Goal: Communication & Community: Answer question/provide support

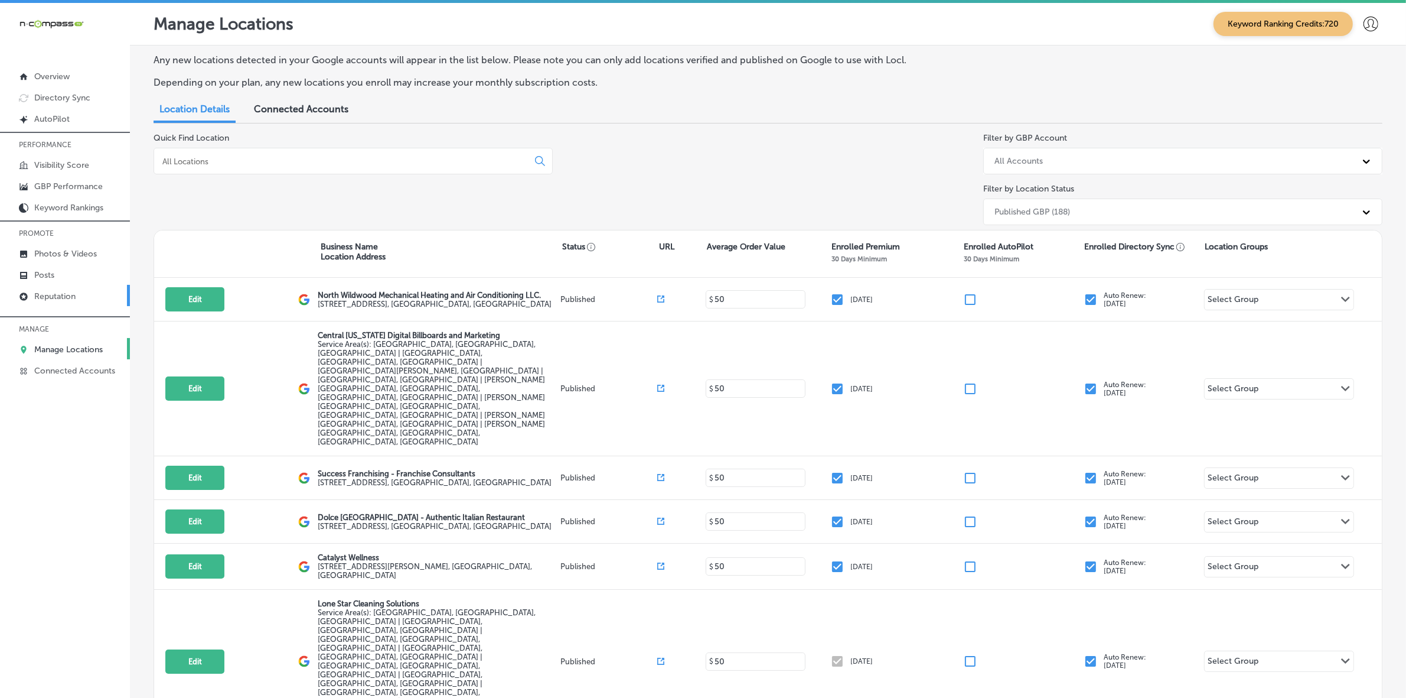
click at [30, 303] on link "Reputation" at bounding box center [65, 295] width 130 height 21
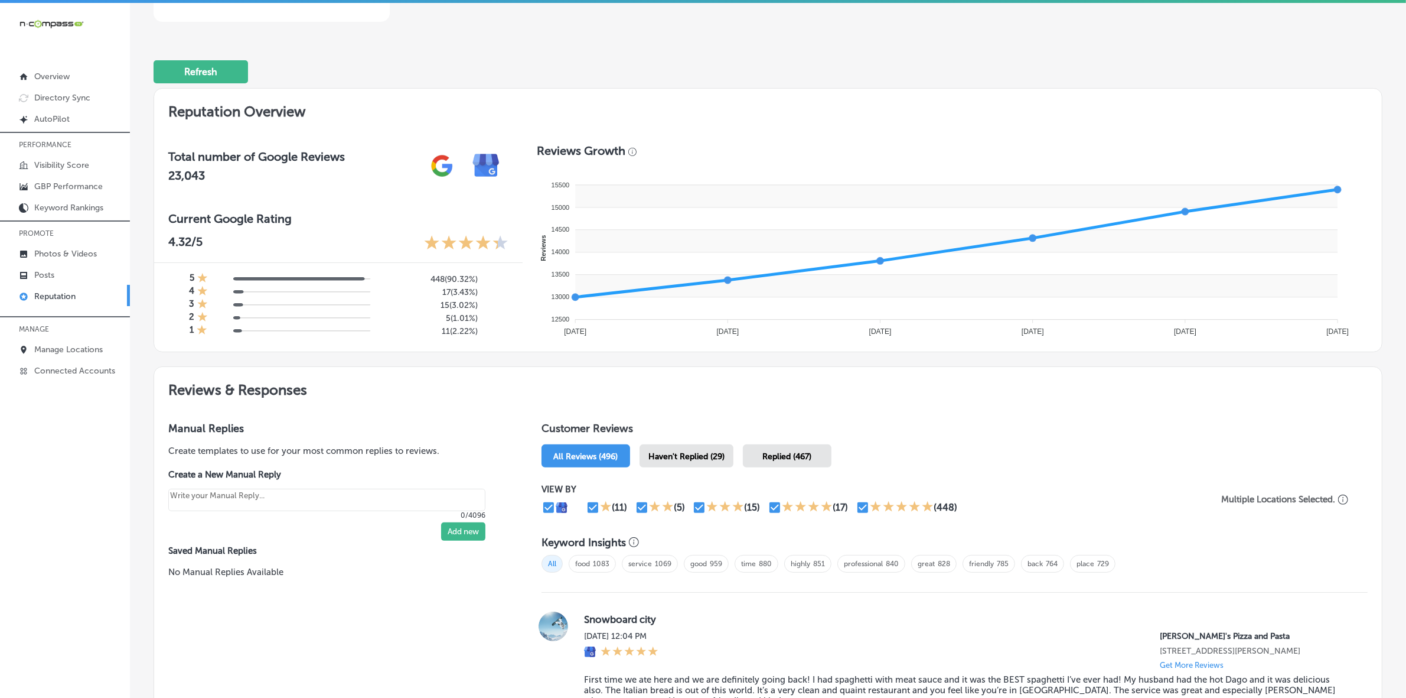
scroll to position [295, 0]
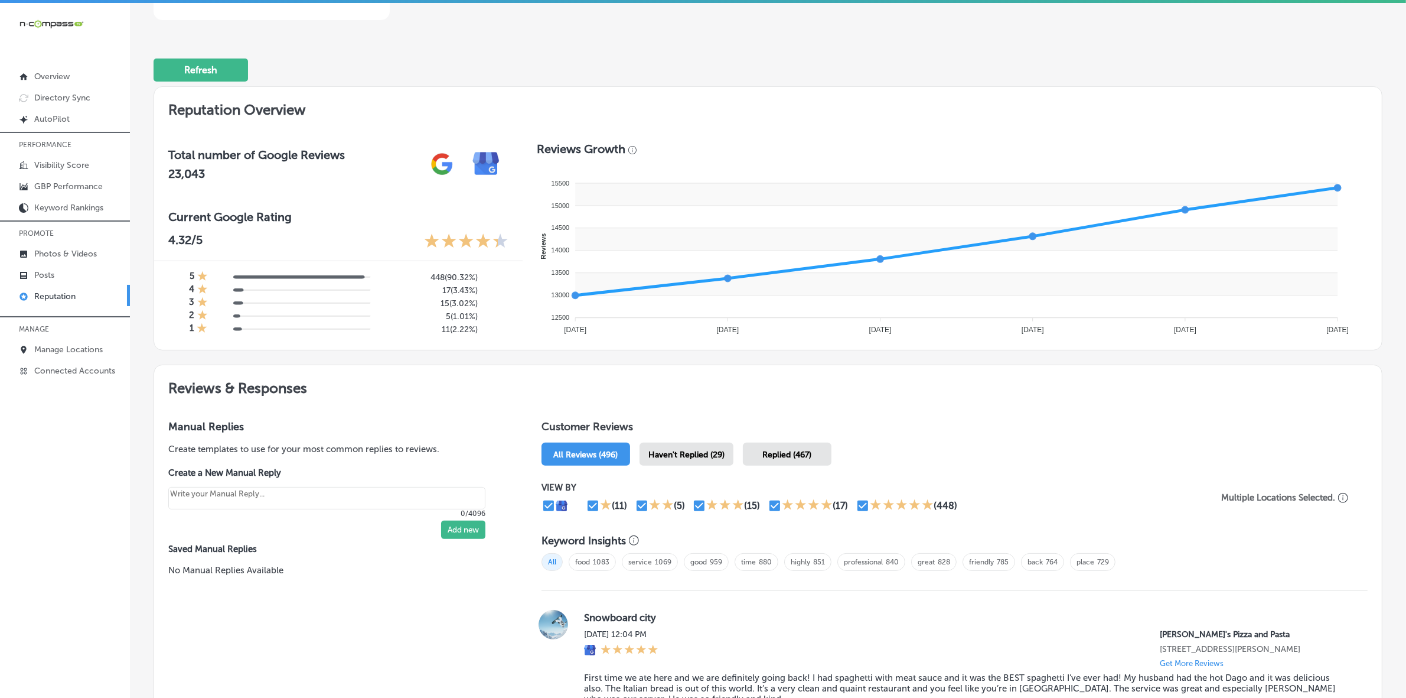
click at [673, 448] on div "Haven't Replied (29)" at bounding box center [687, 453] width 94 height 23
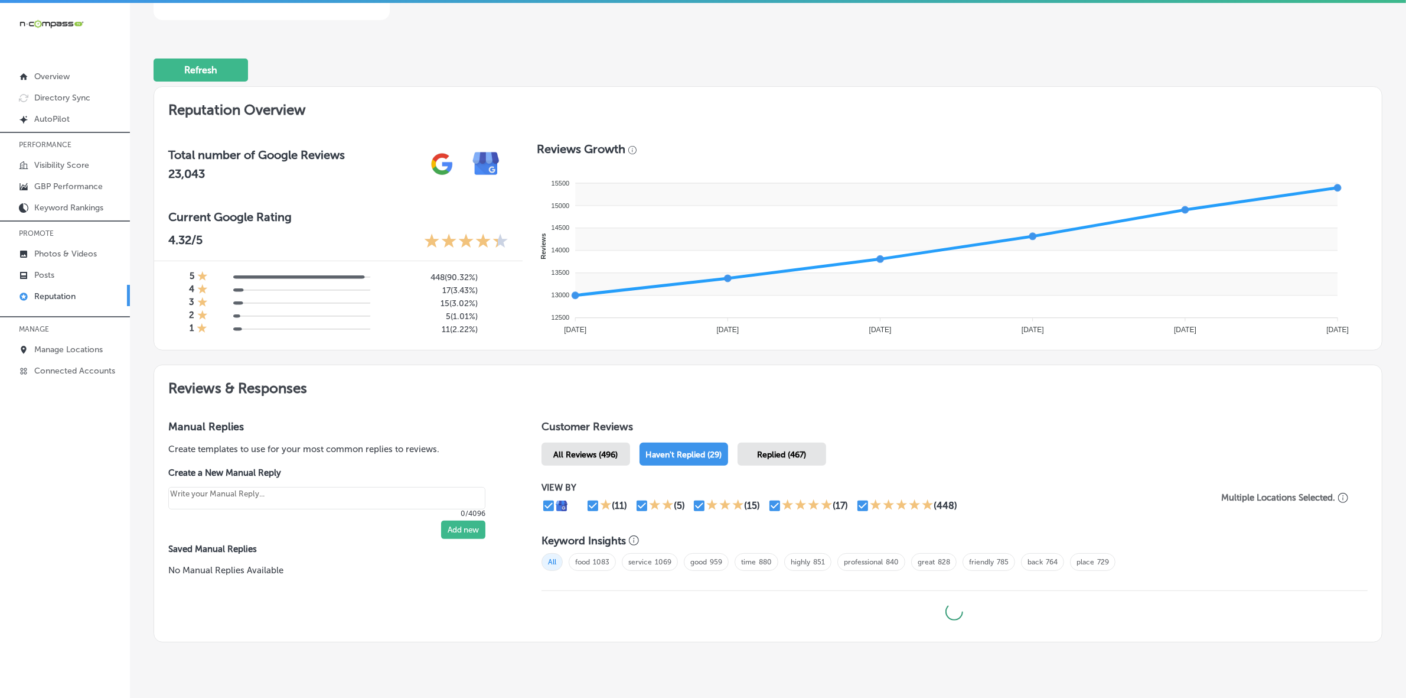
type textarea "x"
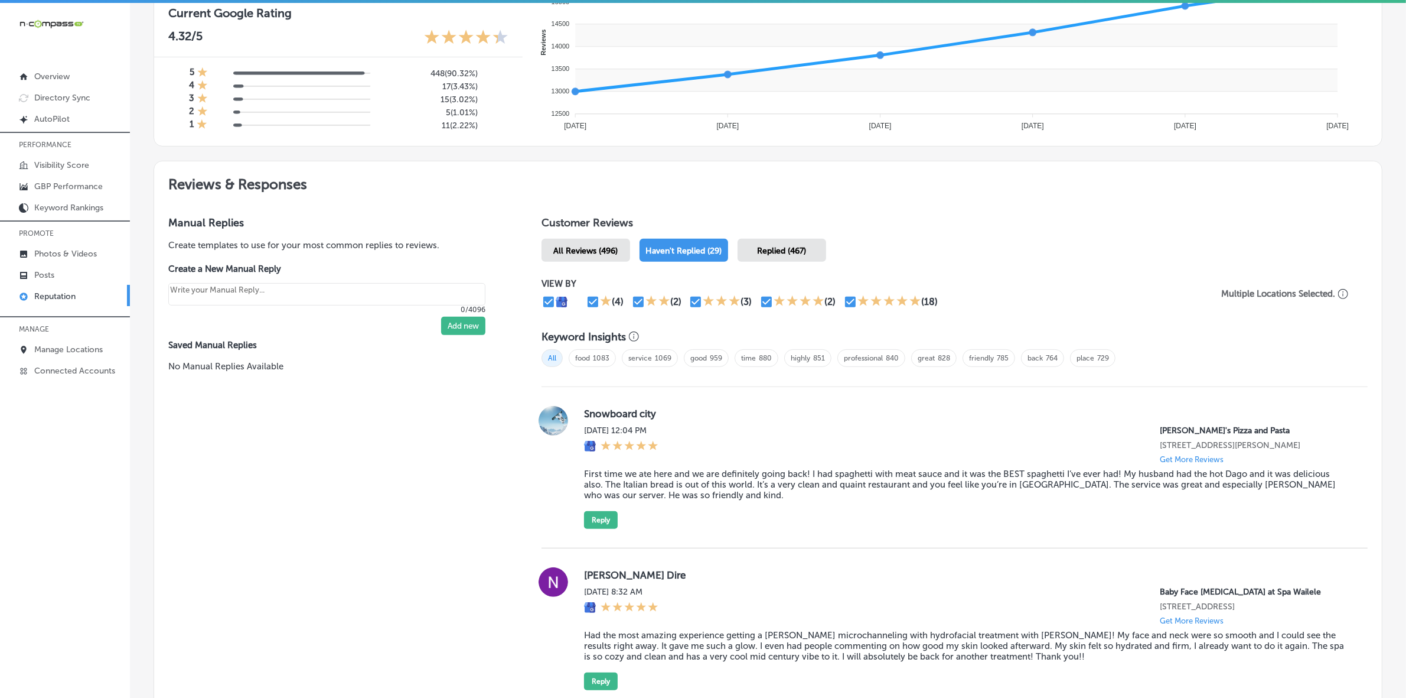
scroll to position [738, 0]
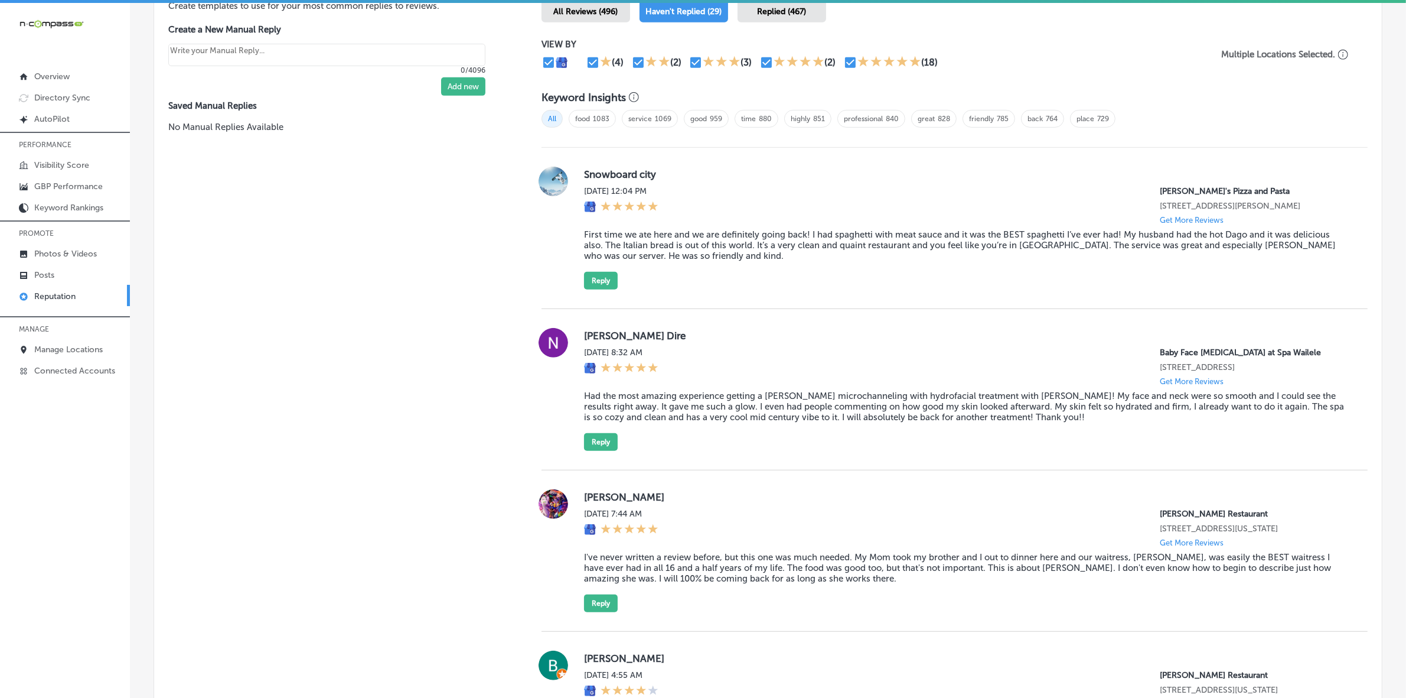
click at [630, 246] on blockquote "First time we ate here and we are definitely going back! I had spaghetti with m…" at bounding box center [966, 245] width 765 height 32
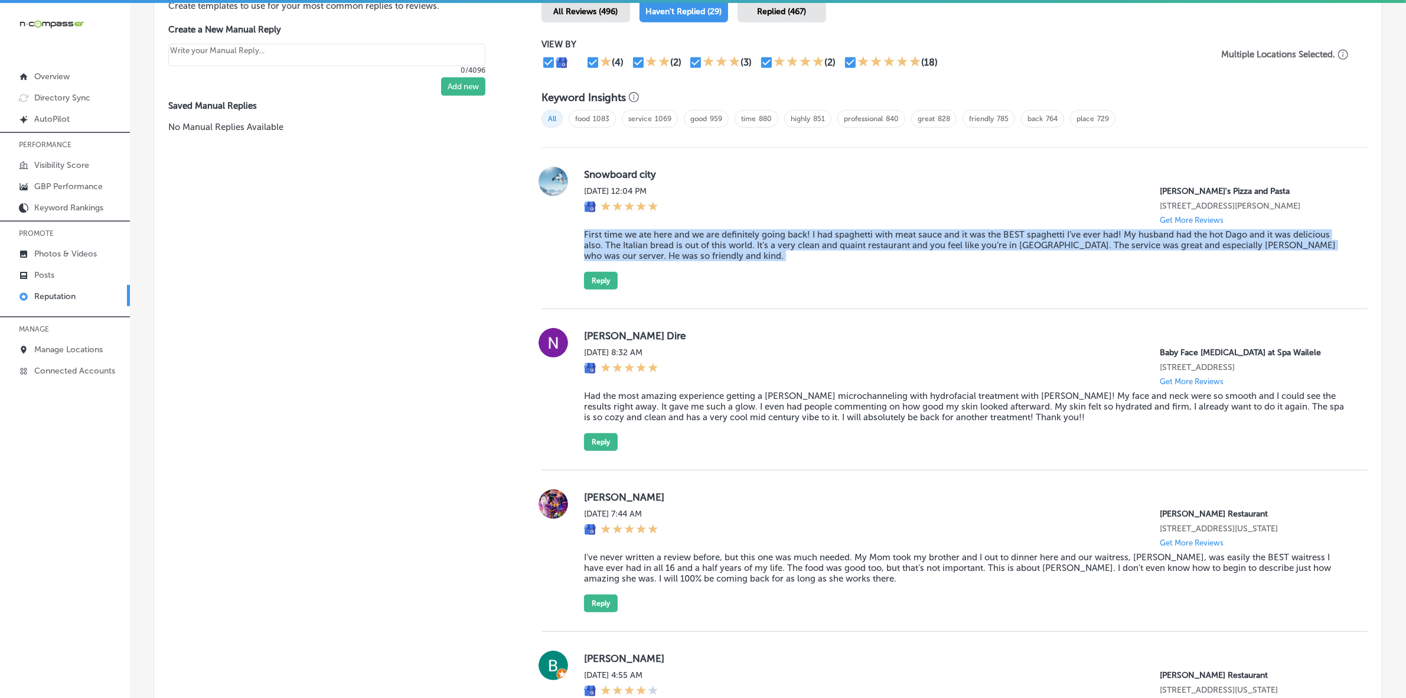
click at [630, 246] on blockquote "First time we ate here and we are definitely going back! I had spaghetti with m…" at bounding box center [966, 245] width 765 height 32
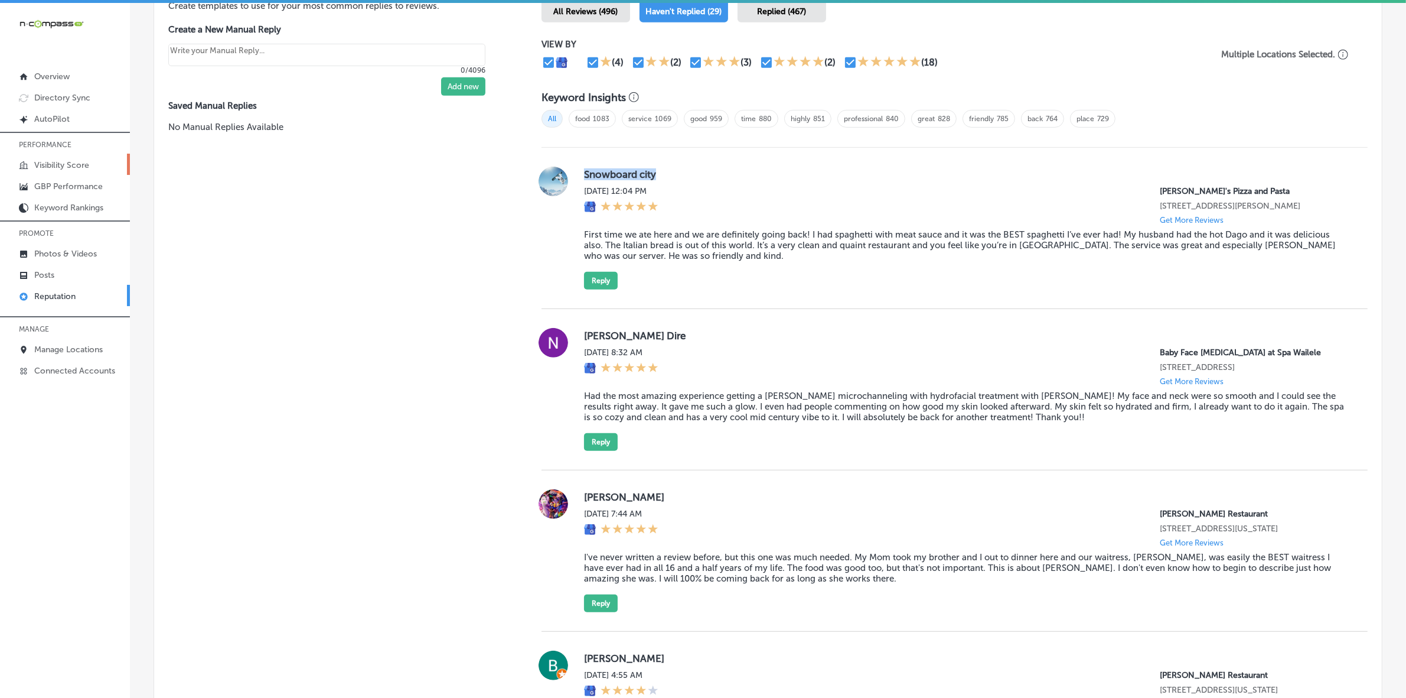
drag, startPoint x: 582, startPoint y: 174, endPoint x: 63, endPoint y: 166, distance: 519.8
click at [724, 174] on label "Snowboard city" at bounding box center [966, 174] width 765 height 12
